Goal: Information Seeking & Learning: Learn about a topic

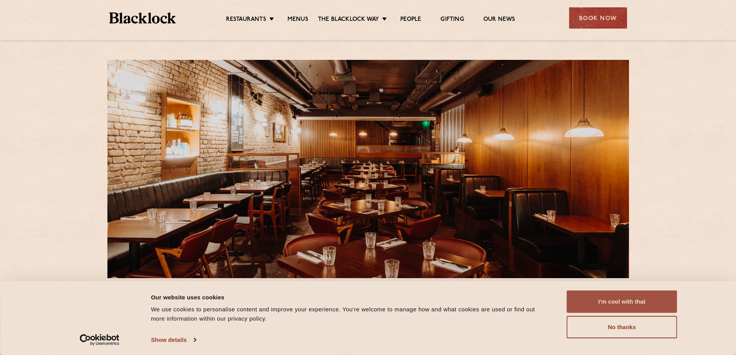
click at [601, 298] on button "I'm cool with that" at bounding box center [622, 302] width 111 height 22
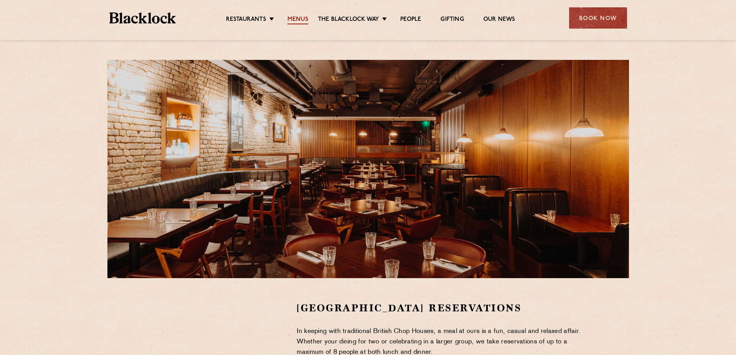
click at [302, 18] on link "Menus" at bounding box center [298, 20] width 21 height 9
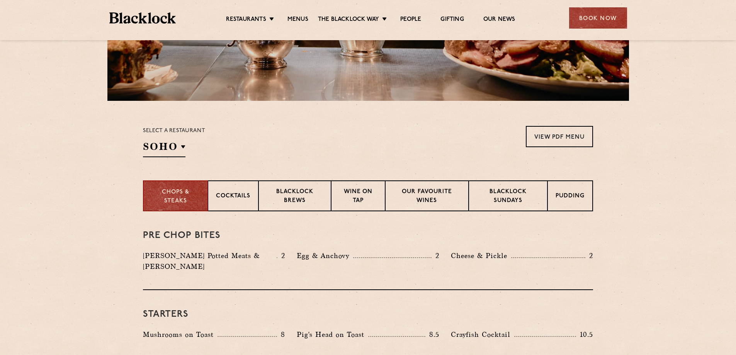
scroll to position [193, 0]
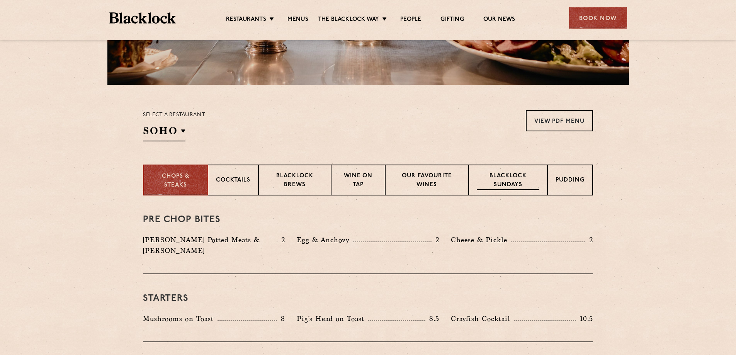
click at [489, 173] on p "Blacklock Sundays" at bounding box center [508, 181] width 63 height 18
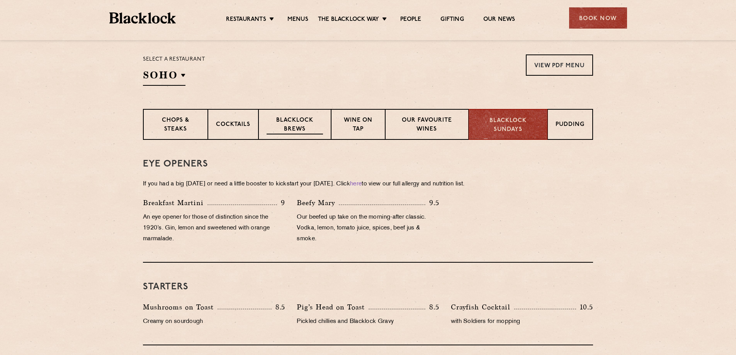
scroll to position [232, 0]
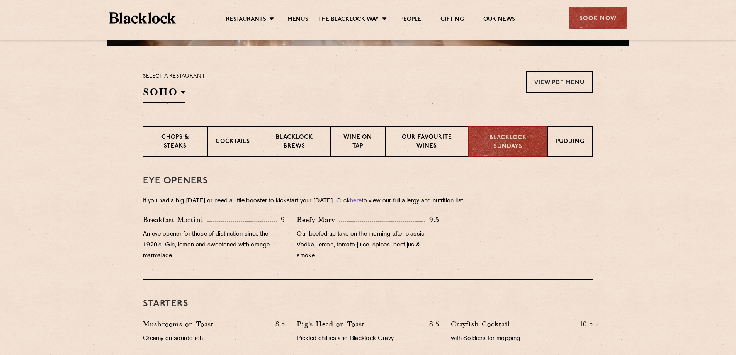
click at [191, 150] on p "Chops & Steaks" at bounding box center [175, 142] width 48 height 18
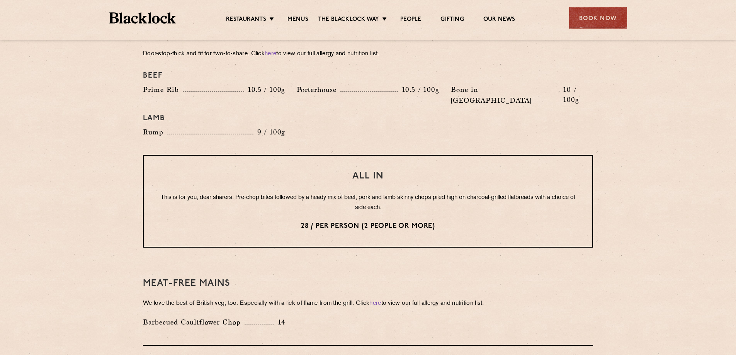
scroll to position [889, 0]
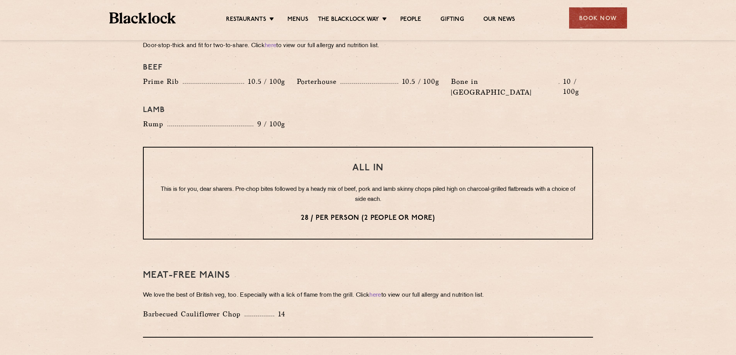
click at [51, 49] on section "Pre Chop Bites [PERSON_NAME] Potted Meats & Kimchi 2 Egg & Anchovy 2 Cheese & P…" at bounding box center [368, 56] width 736 height 1112
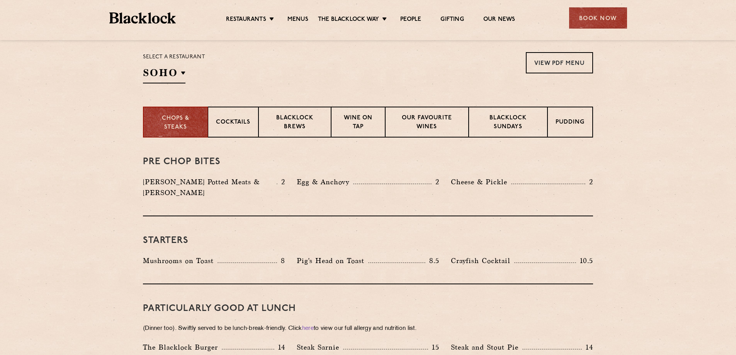
scroll to position [221, 0]
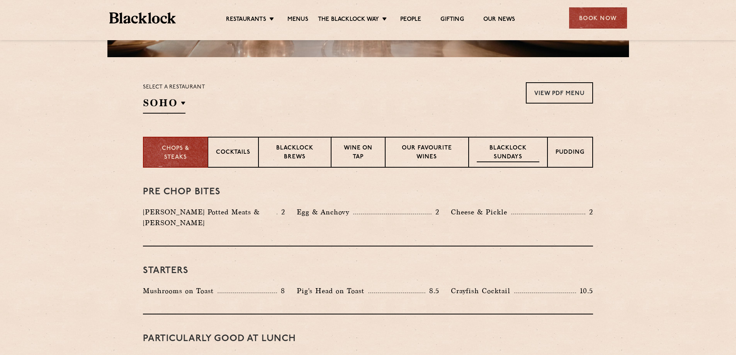
click at [522, 155] on p "Blacklock Sundays" at bounding box center [508, 153] width 63 height 18
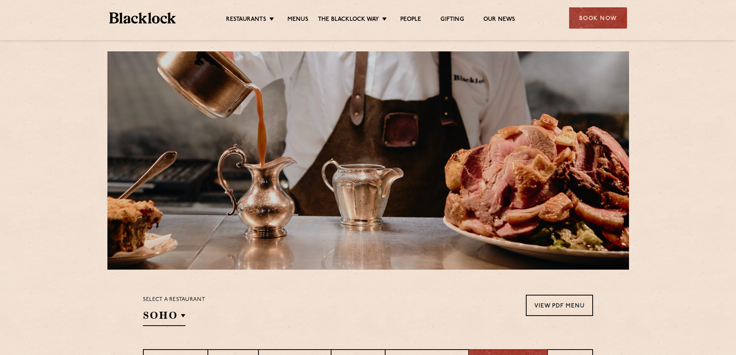
scroll to position [0, 0]
